Goal: Task Accomplishment & Management: Complete application form

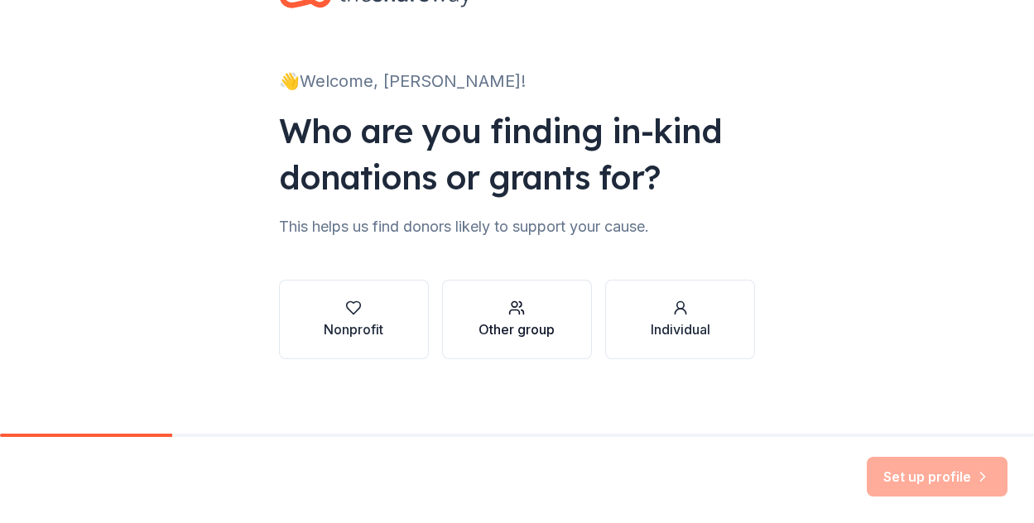
scroll to position [69, 0]
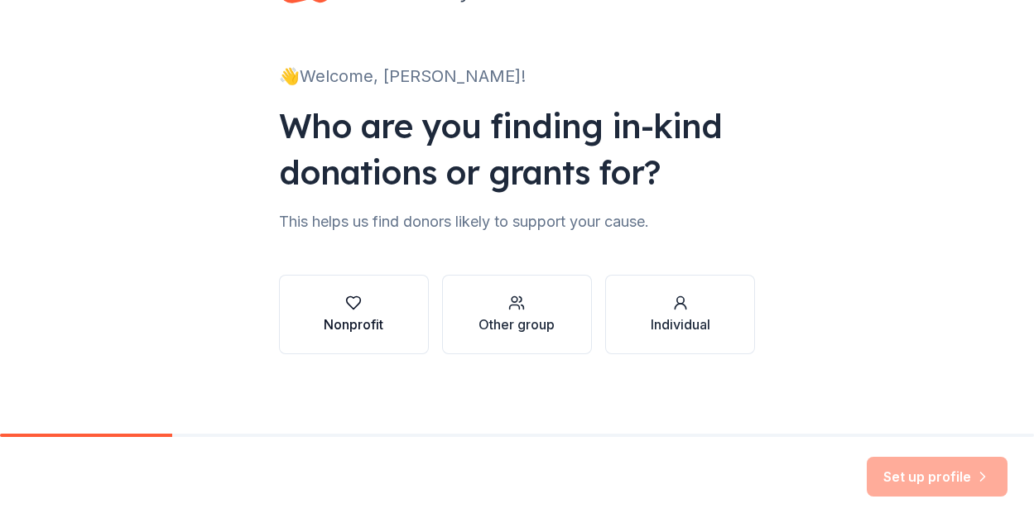
click at [407, 321] on button "Nonprofit" at bounding box center [354, 314] width 150 height 79
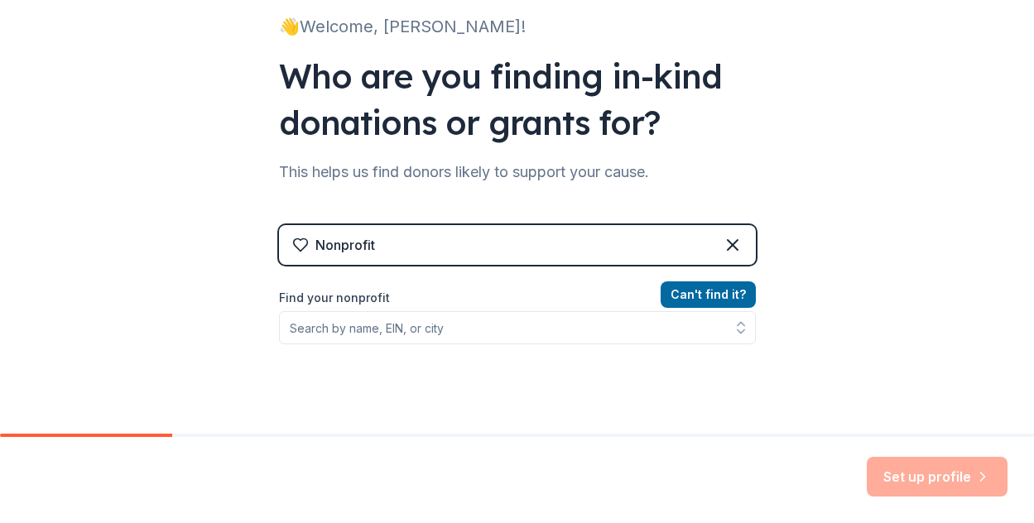
scroll to position [135, 0]
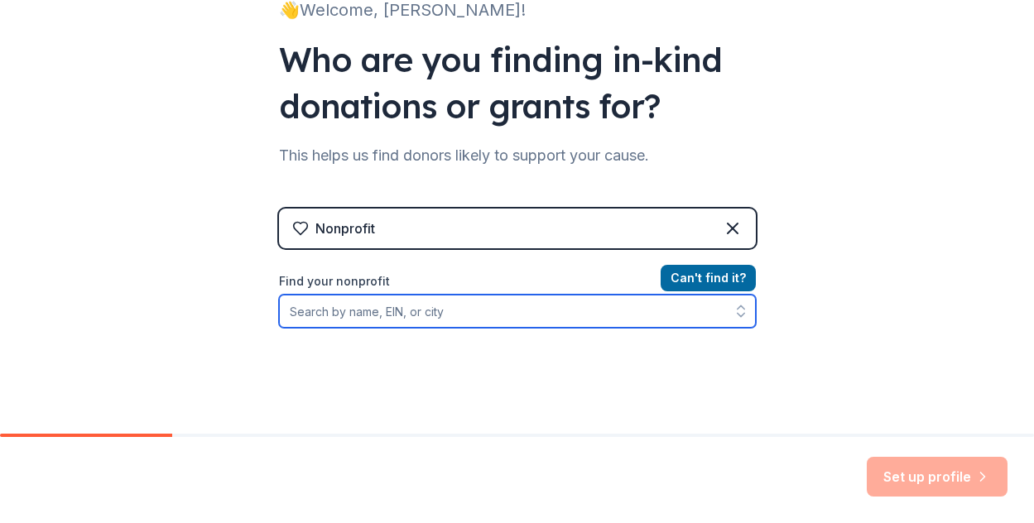
click at [633, 317] on input "Find your nonprofit" at bounding box center [517, 311] width 477 height 33
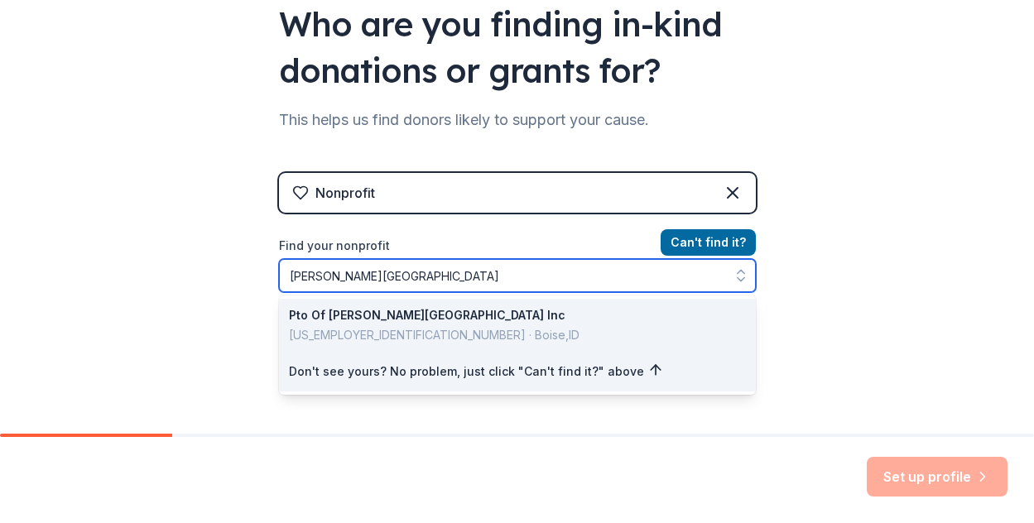
scroll to position [174, 0]
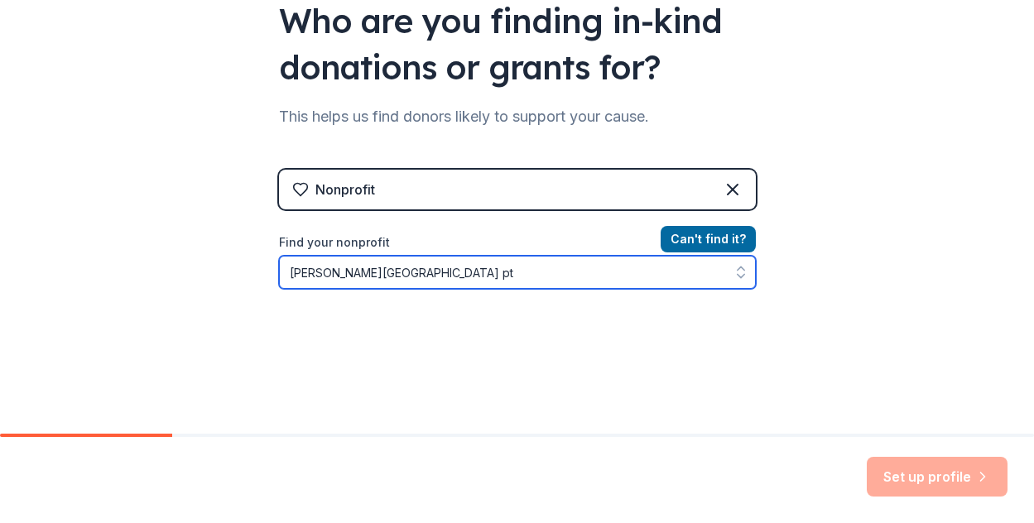
type input "Lake Hazel Elementary pto"
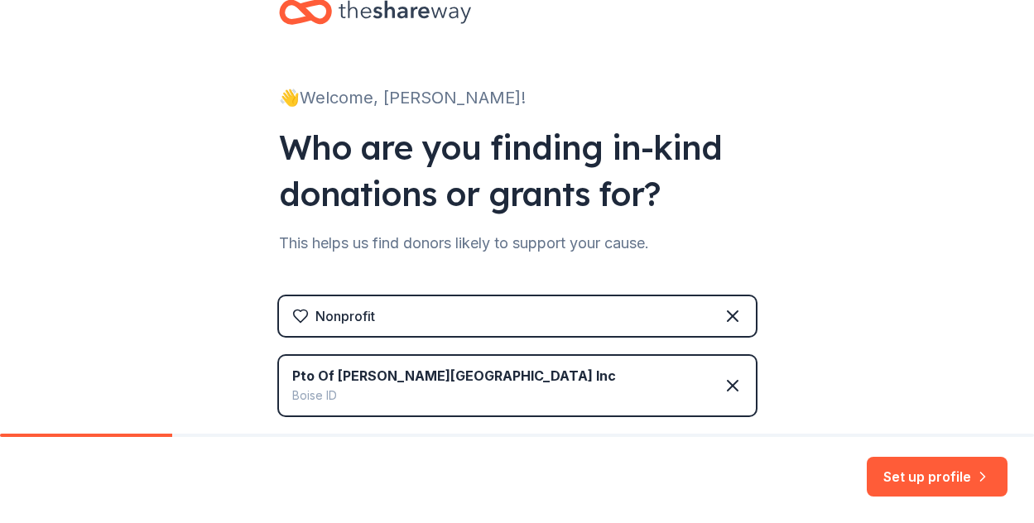
scroll to position [332, 0]
